Goal: Information Seeking & Learning: Learn about a topic

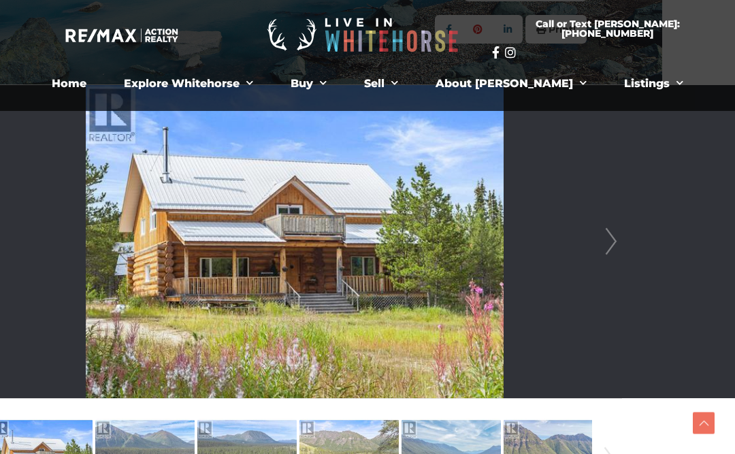
scroll to position [306, 73]
click at [606, 243] on link "Next" at bounding box center [611, 241] width 20 height 313
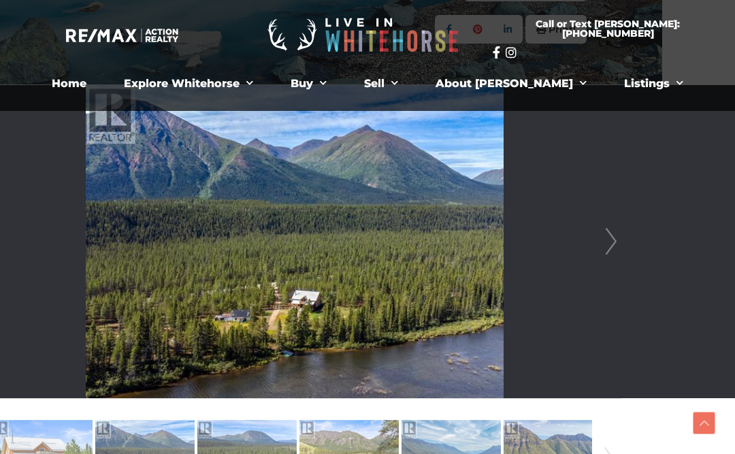
click at [610, 246] on link "Next" at bounding box center [611, 241] width 20 height 313
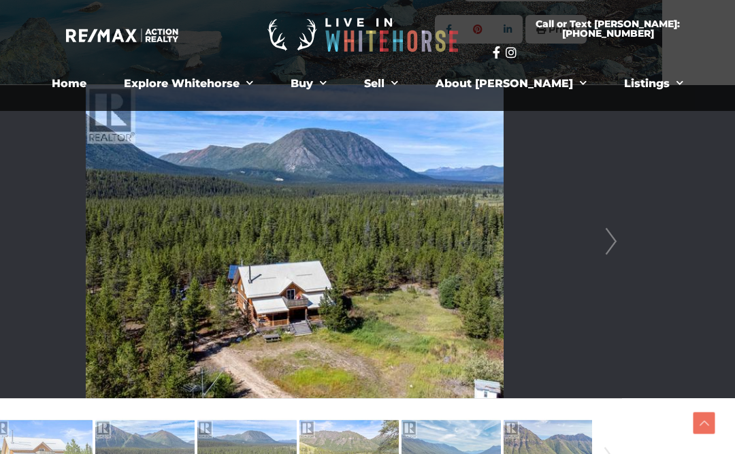
click at [601, 250] on link "Next" at bounding box center [611, 241] width 20 height 313
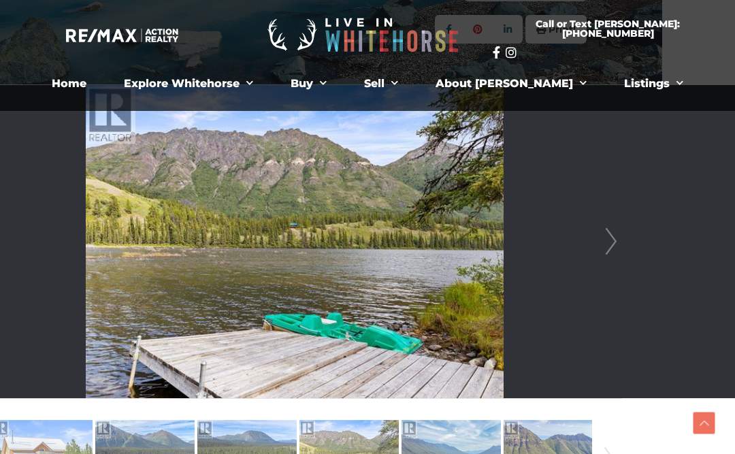
click at [601, 245] on link "Next" at bounding box center [611, 241] width 20 height 313
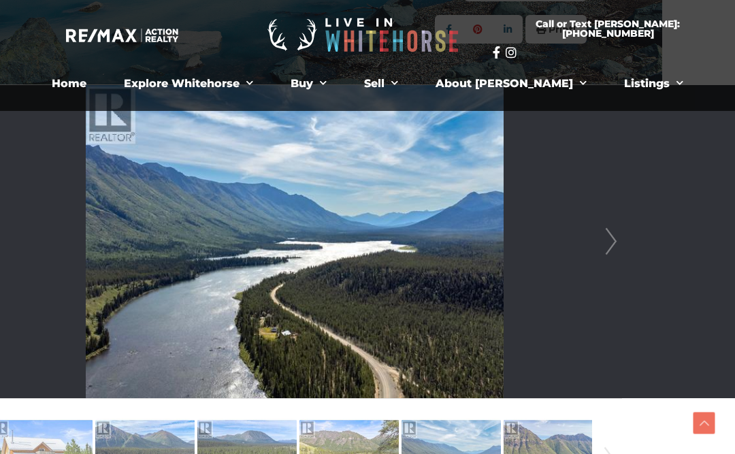
click at [601, 249] on link "Next" at bounding box center [611, 241] width 20 height 313
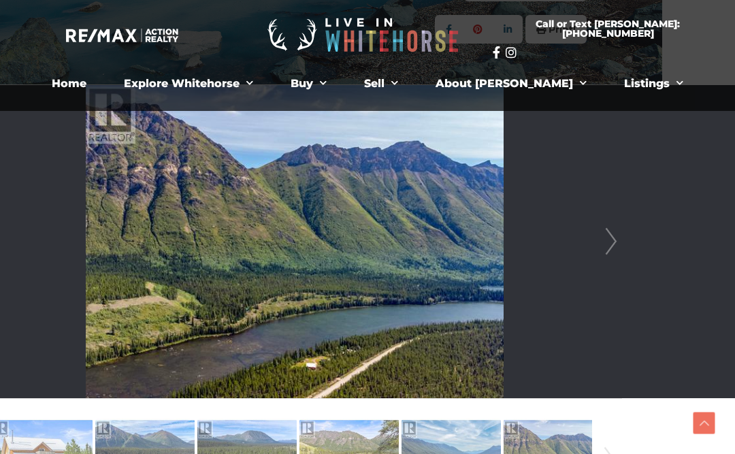
click at [601, 247] on link "Next" at bounding box center [611, 241] width 20 height 313
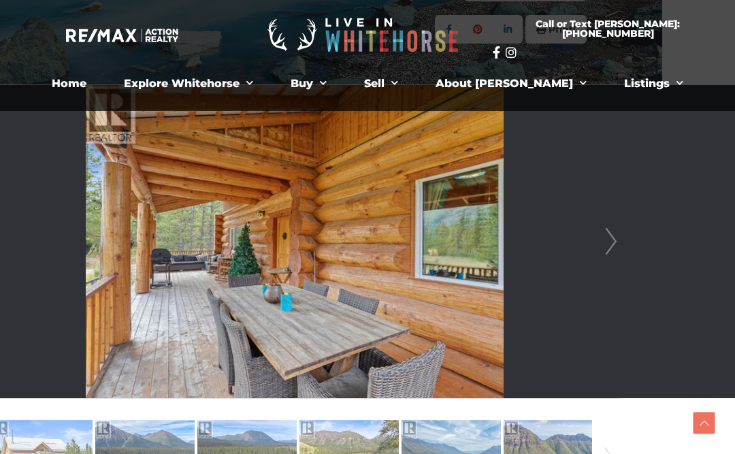
click at [601, 247] on link "Next" at bounding box center [611, 241] width 20 height 313
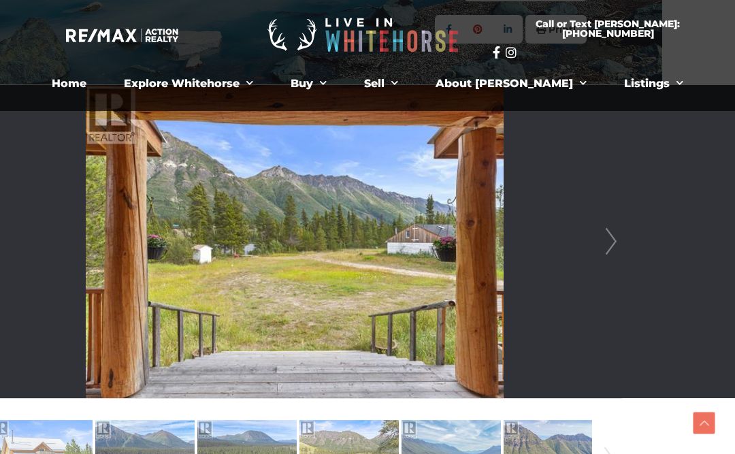
click at [595, 249] on li at bounding box center [295, 241] width 653 height 313
click at [603, 244] on link "Next" at bounding box center [611, 241] width 20 height 313
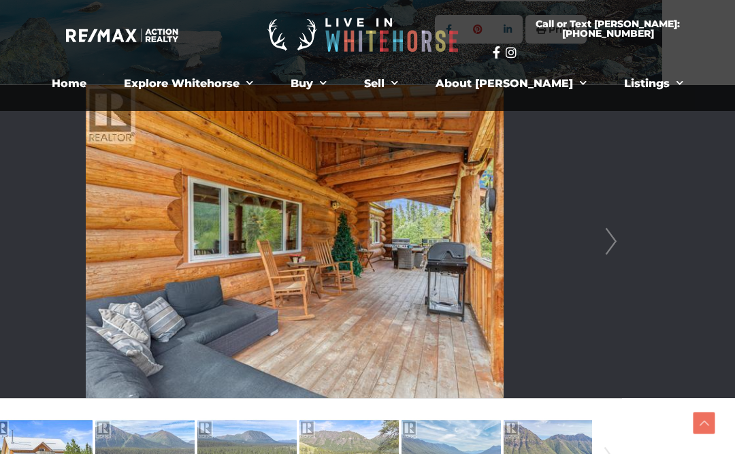
click at [611, 244] on link "Next" at bounding box center [611, 241] width 20 height 313
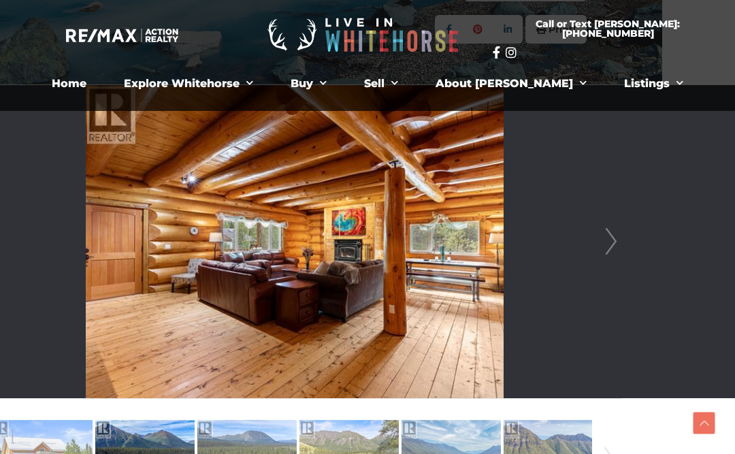
click at [606, 244] on link "Next" at bounding box center [611, 241] width 20 height 313
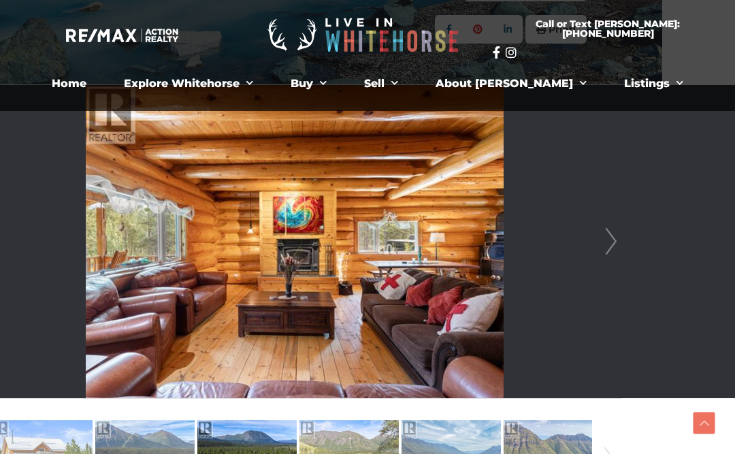
click at [610, 242] on link "Next" at bounding box center [611, 241] width 20 height 313
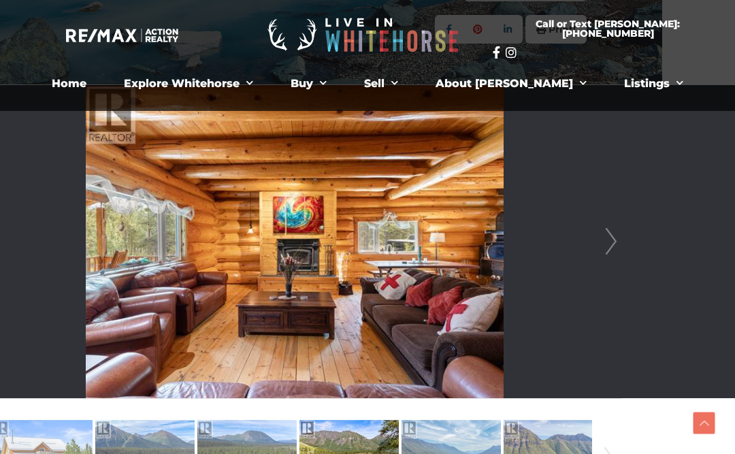
click at [608, 240] on link "Next" at bounding box center [611, 241] width 20 height 313
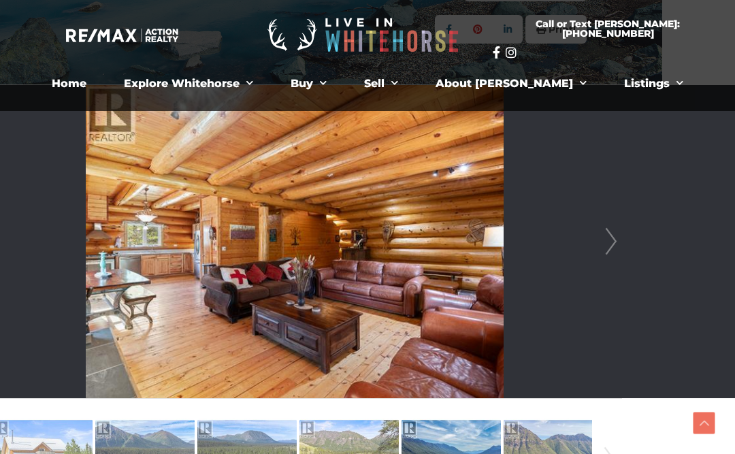
click at [611, 242] on link "Next" at bounding box center [611, 241] width 20 height 313
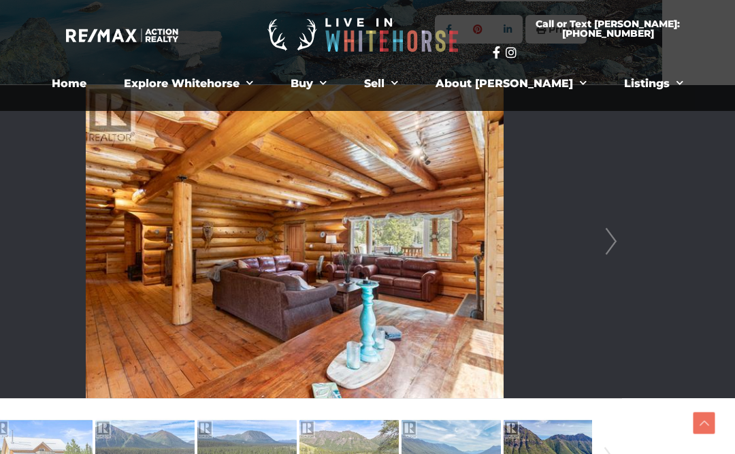
click at [616, 236] on link "Next" at bounding box center [611, 241] width 20 height 313
click at [608, 245] on link "Next" at bounding box center [611, 241] width 20 height 313
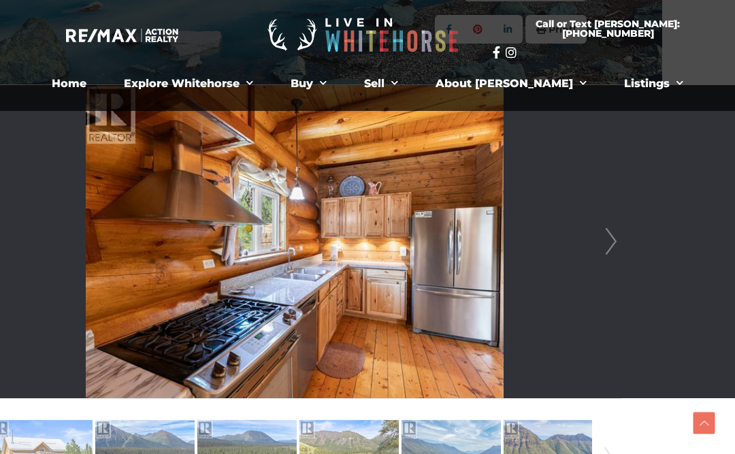
click at [604, 252] on link "Next" at bounding box center [611, 241] width 20 height 313
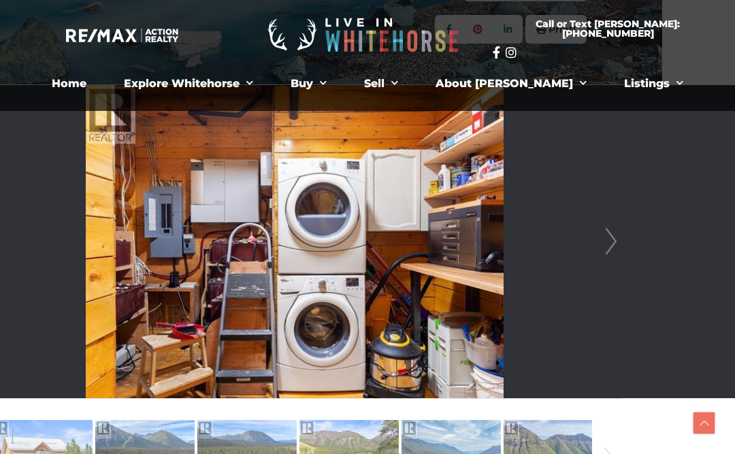
click at [609, 244] on link "Next" at bounding box center [611, 241] width 20 height 313
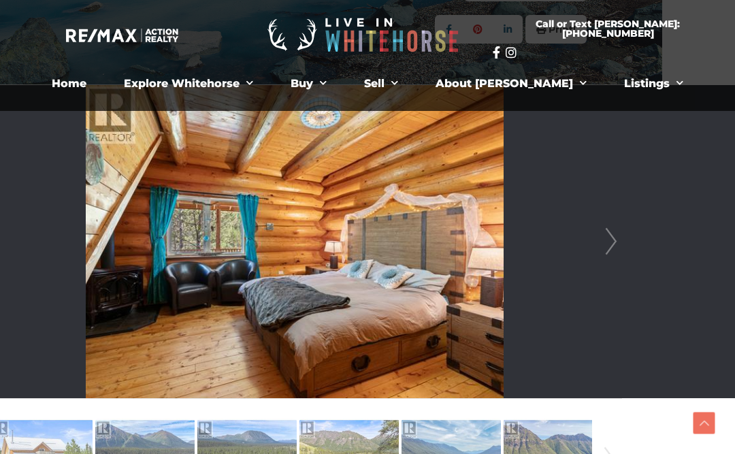
click at [602, 251] on link "Next" at bounding box center [611, 241] width 20 height 313
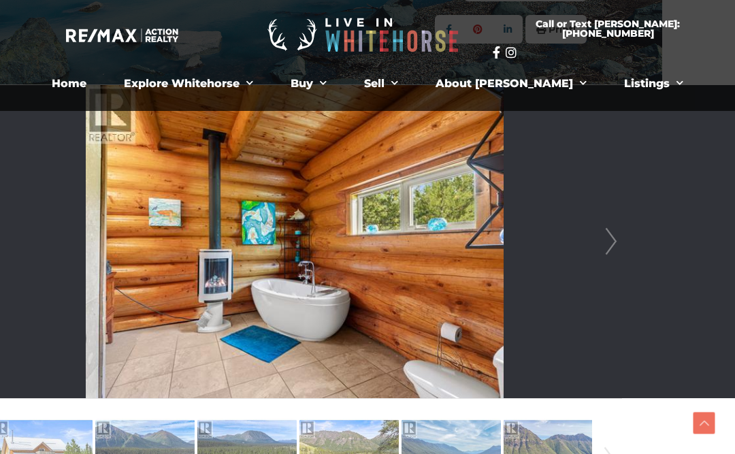
click at [601, 244] on link "Next" at bounding box center [611, 241] width 20 height 313
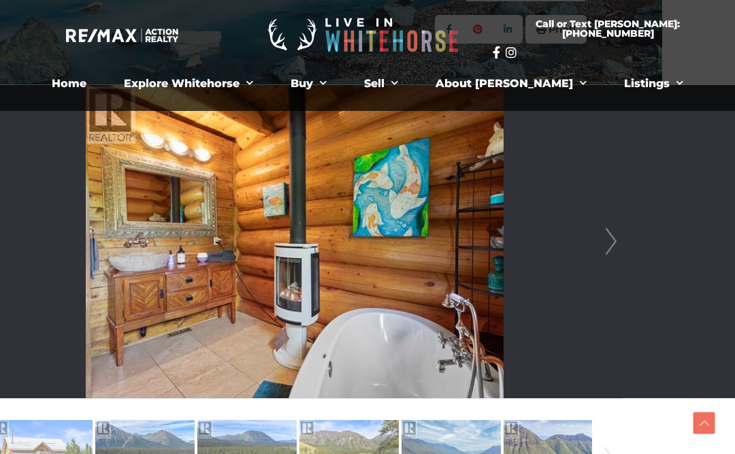
click at [608, 246] on link "Next" at bounding box center [611, 241] width 20 height 313
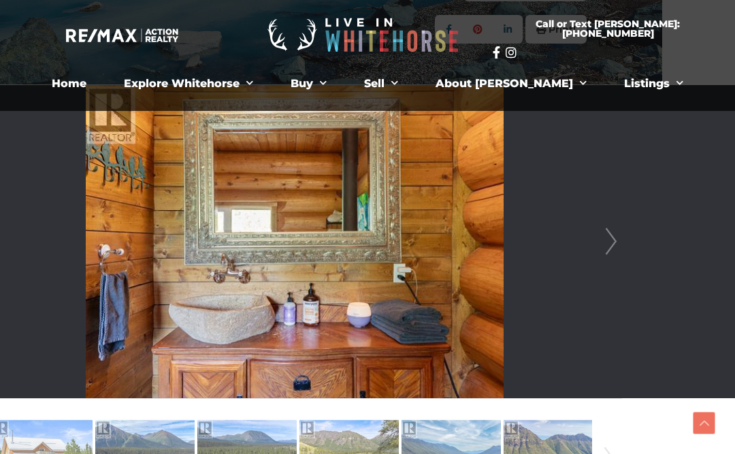
click at [611, 244] on link "Next" at bounding box center [611, 241] width 20 height 313
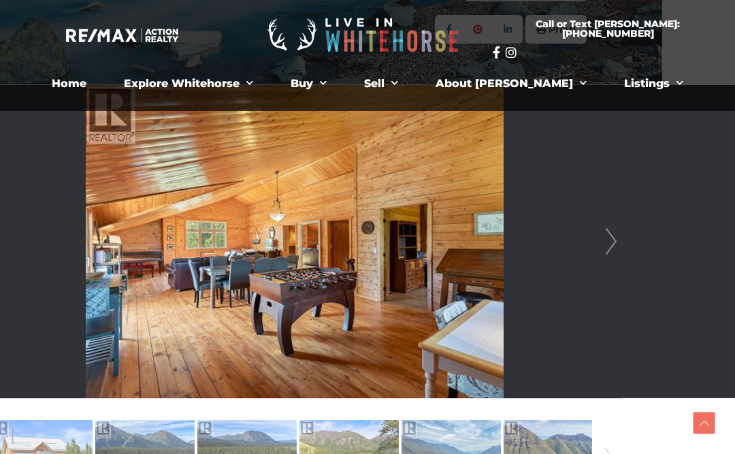
click at [613, 243] on link "Next" at bounding box center [611, 241] width 20 height 313
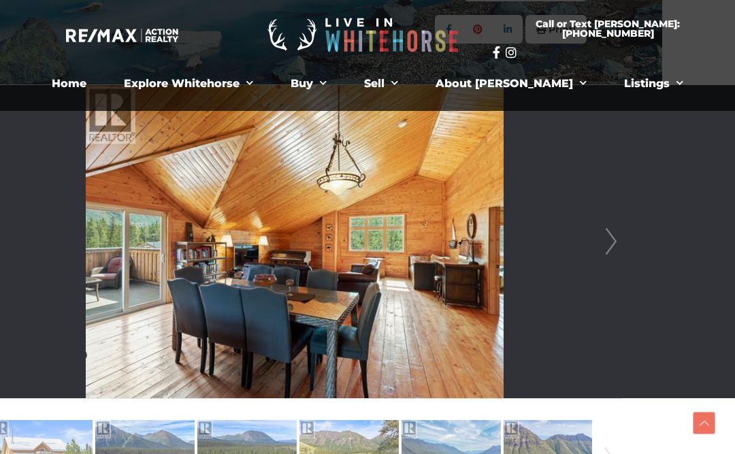
click at [606, 247] on link "Next" at bounding box center [611, 241] width 20 height 313
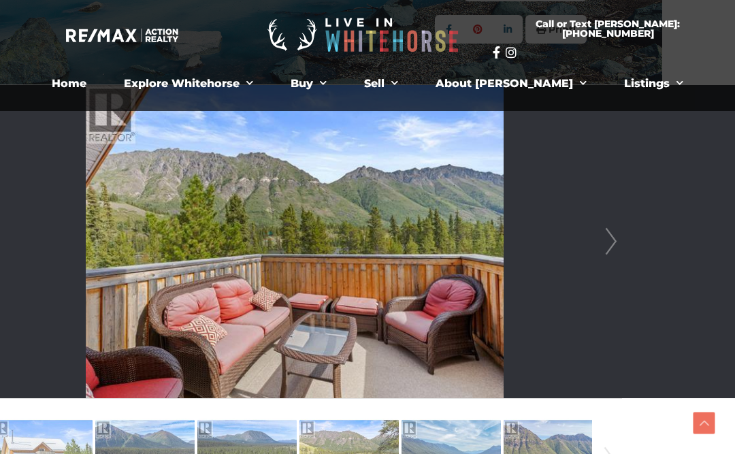
click at [608, 248] on link "Next" at bounding box center [611, 241] width 20 height 313
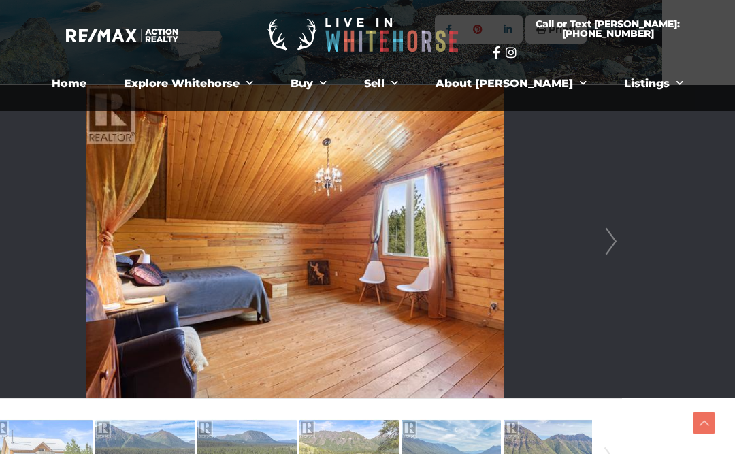
click at [606, 246] on link "Next" at bounding box center [611, 241] width 20 height 313
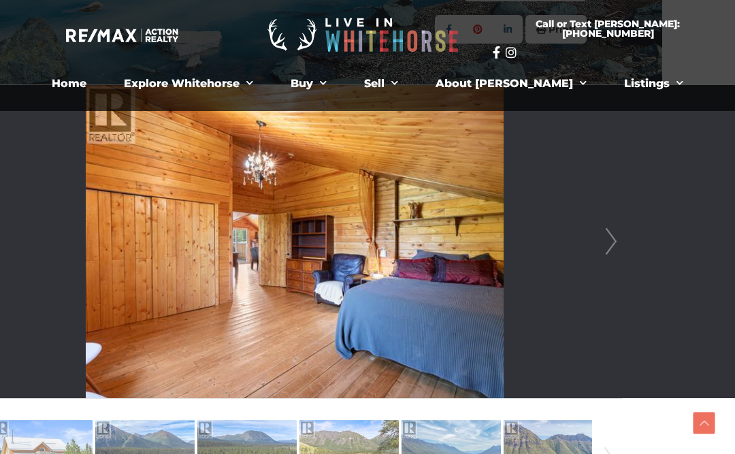
click at [609, 246] on link "Next" at bounding box center [611, 241] width 20 height 313
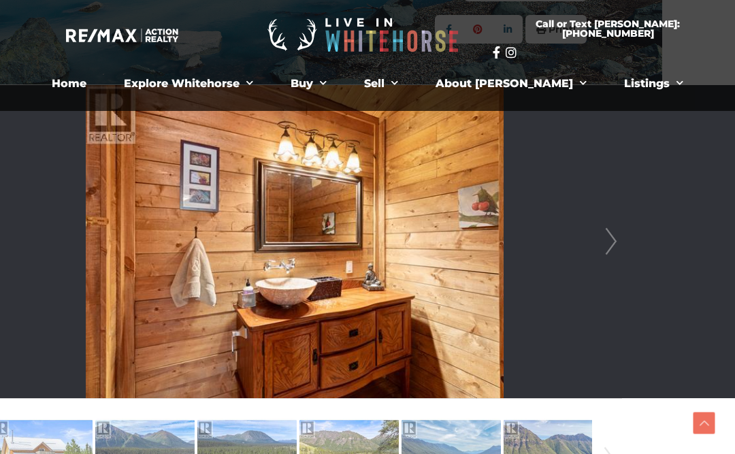
click at [610, 246] on link "Next" at bounding box center [611, 241] width 20 height 313
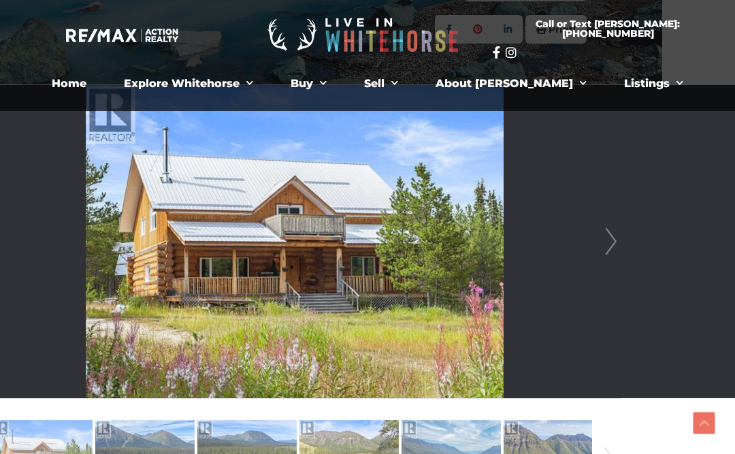
click at [608, 245] on link "Next" at bounding box center [611, 241] width 20 height 313
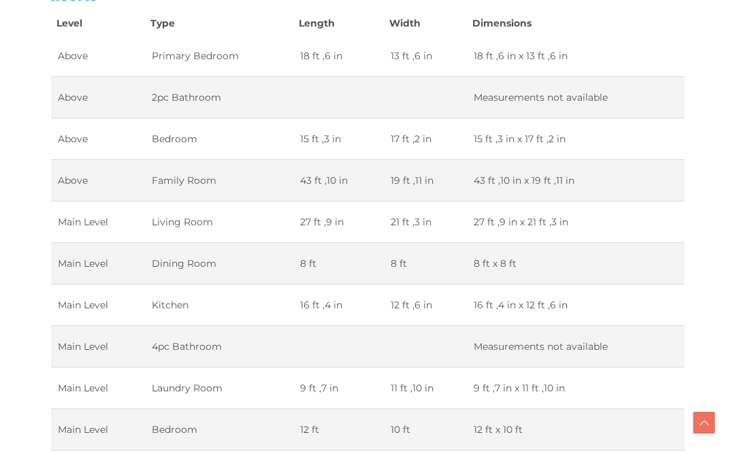
scroll to position [2116, 0]
